Goal: Navigation & Orientation: Go to known website

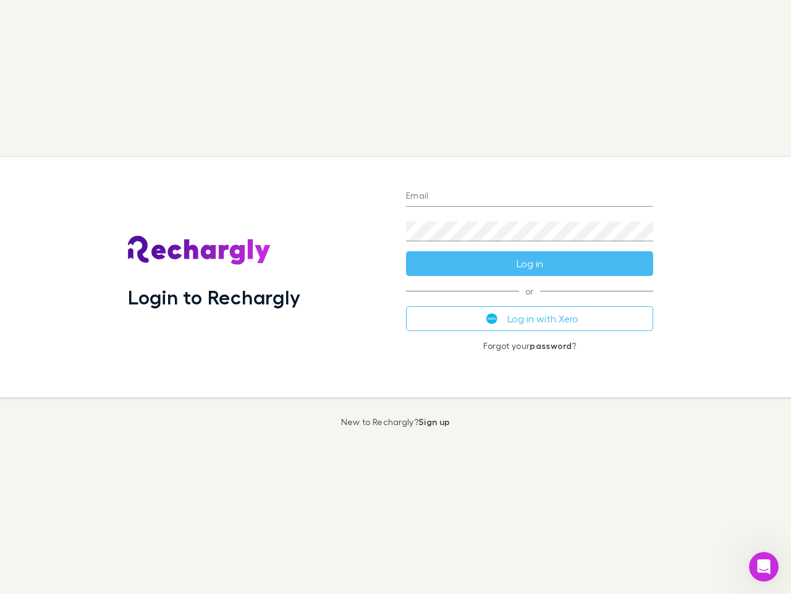
click at [396, 297] on div "Login to Rechargly" at bounding box center [257, 277] width 278 height 240
click at [530, 197] on input "Email" at bounding box center [529, 197] width 247 height 20
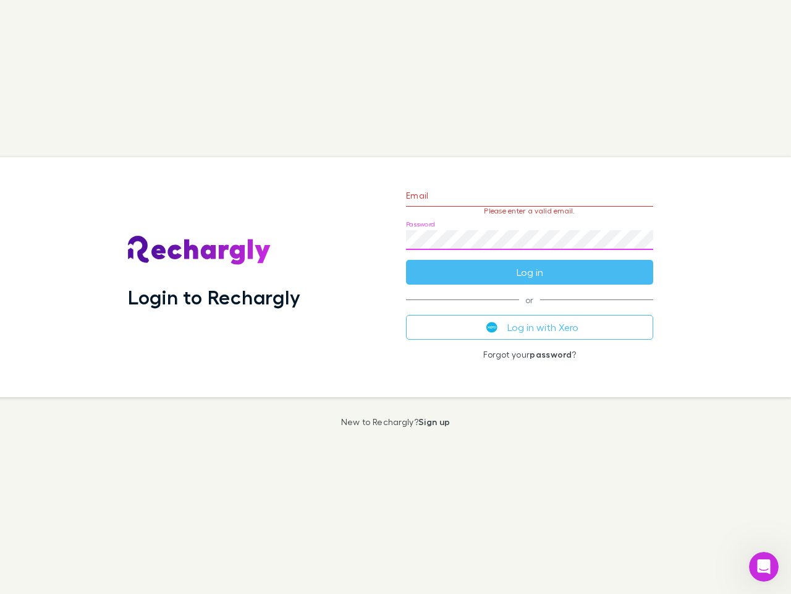
click at [530, 263] on form "Email Please enter a valid email. Password Log in" at bounding box center [529, 231] width 247 height 108
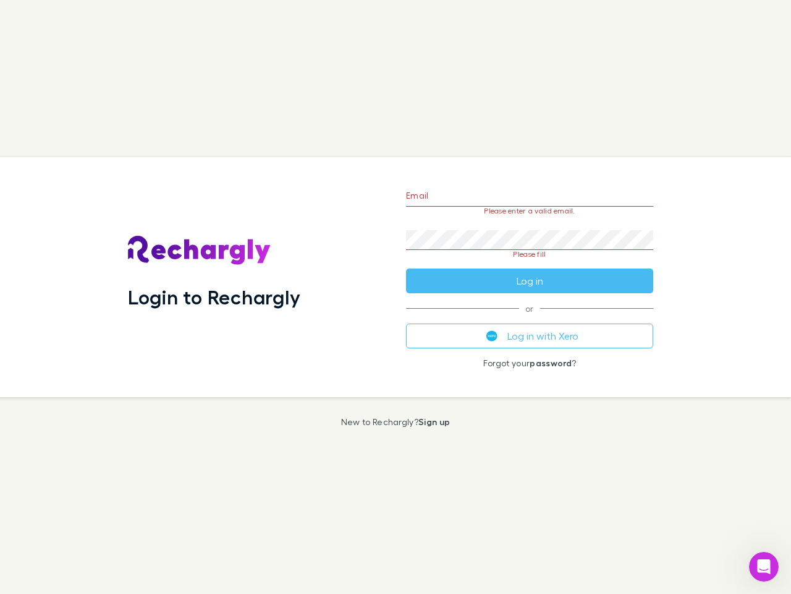
click at [530, 318] on div "Email Please enter a valid email. Password Please fill Log in or Log in with Xe…" at bounding box center [529, 277] width 267 height 240
click at [764, 566] on icon "Open Intercom Messenger" at bounding box center [764, 566] width 20 height 20
